Goal: Task Accomplishment & Management: Manage account settings

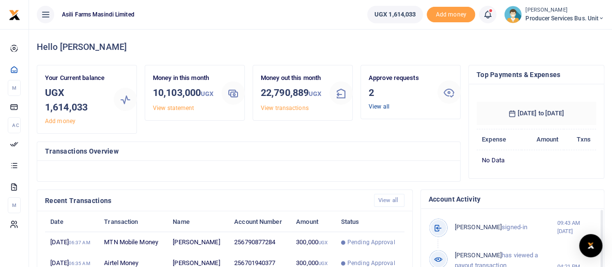
click at [381, 107] on link "View all" at bounding box center [379, 106] width 21 height 7
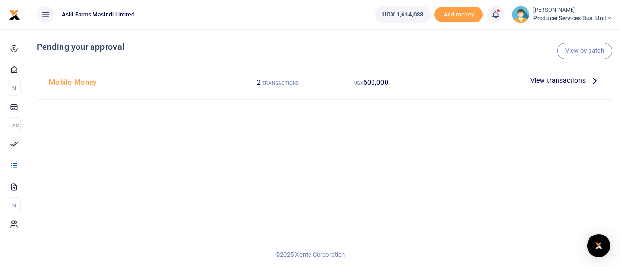
click at [566, 80] on span "View transactions" at bounding box center [557, 80] width 55 height 11
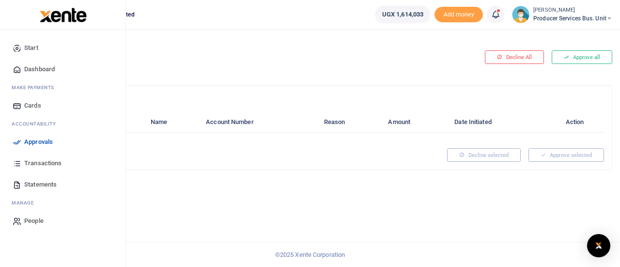
click at [38, 144] on span "Approvals" at bounding box center [38, 142] width 29 height 10
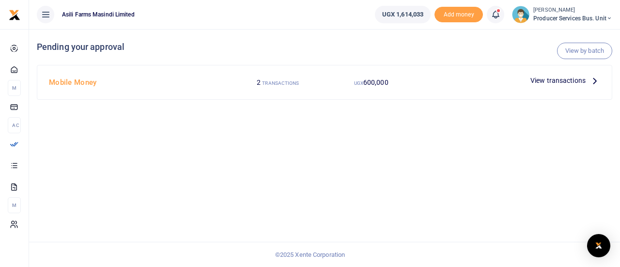
click at [554, 81] on span "View transactions" at bounding box center [557, 80] width 55 height 11
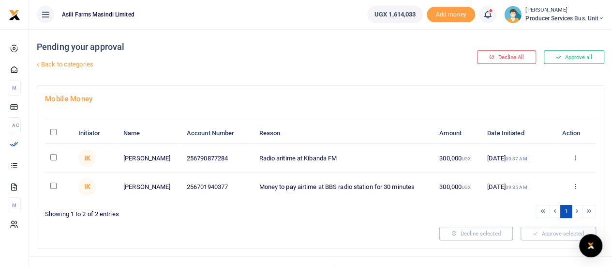
click at [55, 130] on input "\a \a : activate to sort column descending" at bounding box center [53, 132] width 6 height 6
checkbox input "true"
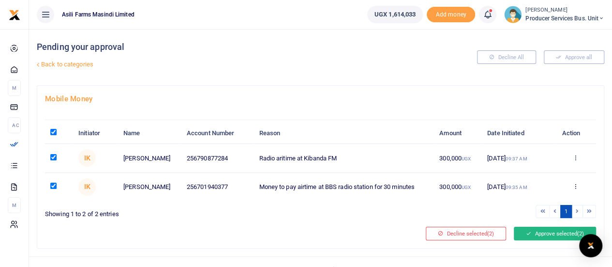
click at [529, 230] on icon at bounding box center [528, 233] width 5 height 7
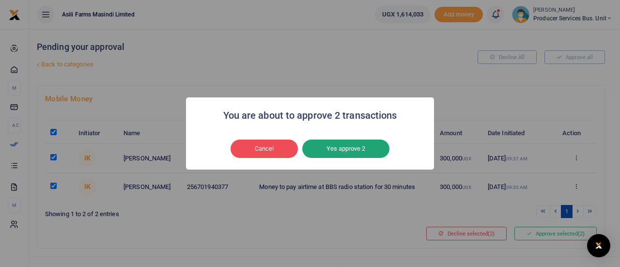
click at [351, 144] on button "Yes approve 2" at bounding box center [345, 148] width 87 height 18
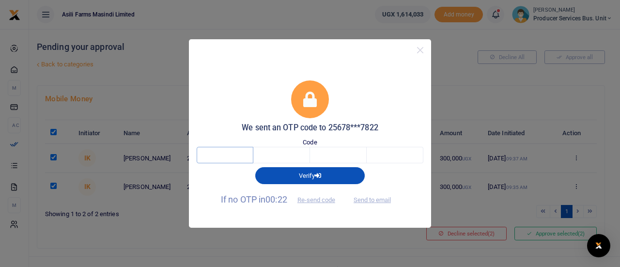
click at [221, 154] on input "text" at bounding box center [225, 155] width 57 height 16
type input "1"
type input "2"
type input "5"
type input "2"
